Goal: Navigation & Orientation: Find specific page/section

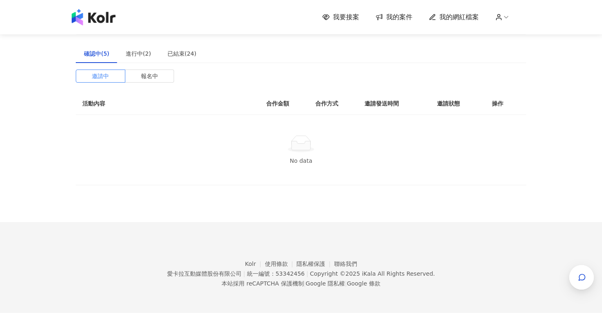
click at [102, 18] on img at bounding box center [94, 17] width 44 height 16
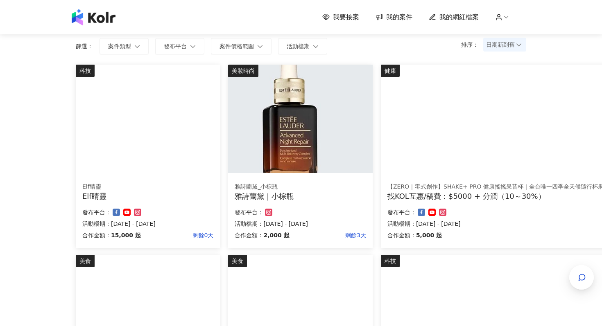
scroll to position [61, 0]
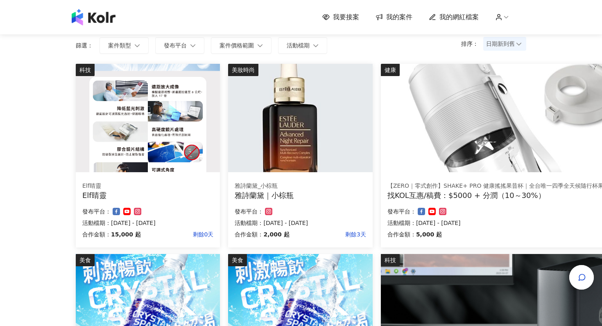
click at [286, 136] on img at bounding box center [300, 118] width 144 height 109
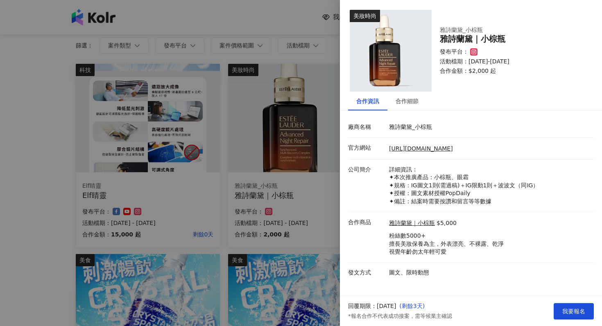
scroll to position [0, 0]
click at [419, 102] on div "合作細節" at bounding box center [406, 101] width 39 height 19
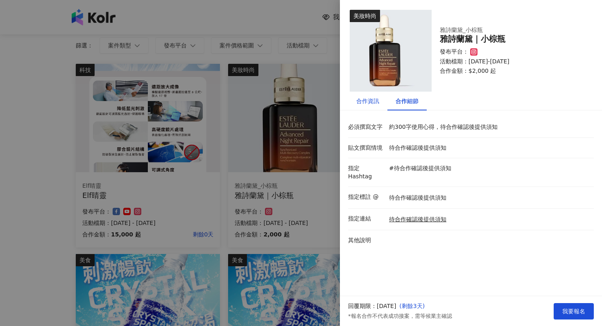
click at [378, 98] on div "合作資訊" at bounding box center [367, 101] width 23 height 9
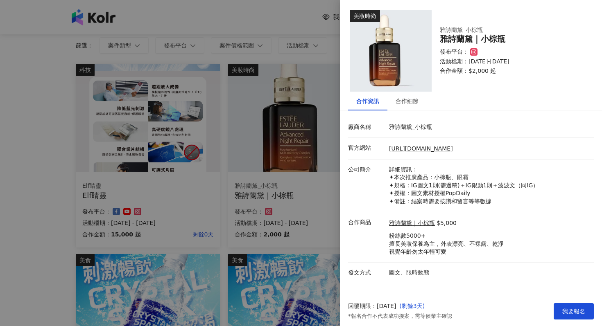
click at [314, 11] on div at bounding box center [301, 163] width 602 height 326
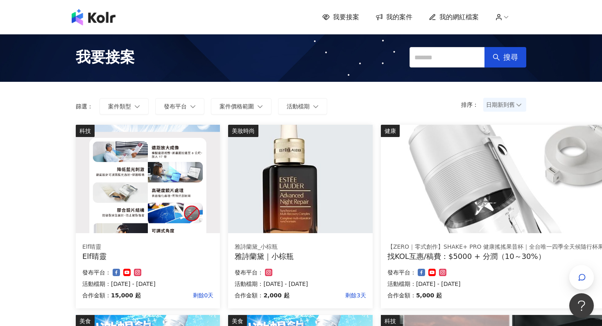
click at [403, 16] on span "我的案件" at bounding box center [399, 17] width 26 height 9
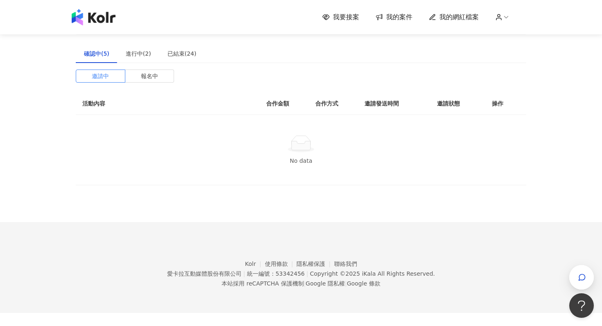
click at [462, 20] on span "我的網紅檔案" at bounding box center [458, 17] width 39 height 9
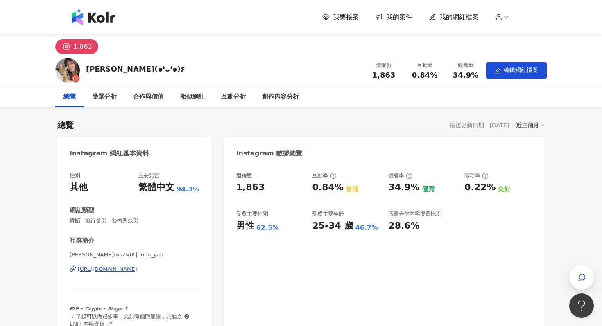
click at [89, 14] on img at bounding box center [94, 17] width 44 height 16
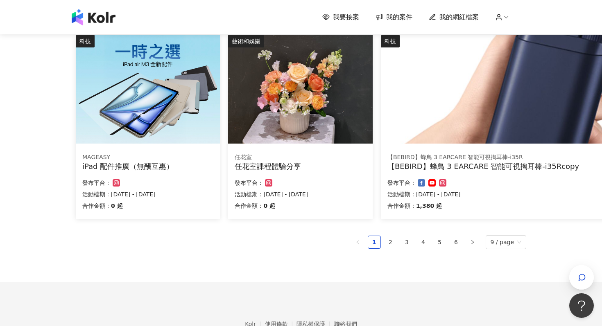
scroll to position [480, 0]
